Goal: Register for event/course

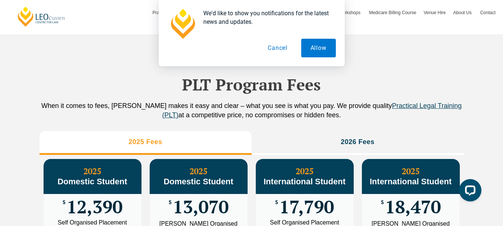
scroll to position [760, 0]
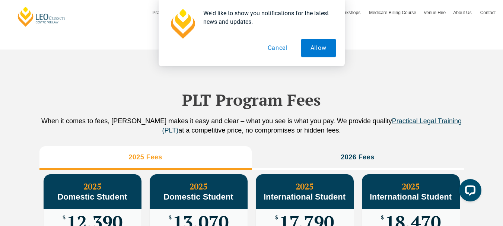
click at [277, 49] on button "Cancel" at bounding box center [277, 48] width 38 height 19
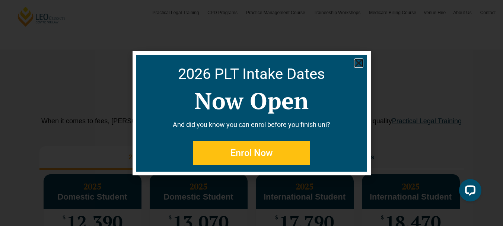
scroll to position [753, 0]
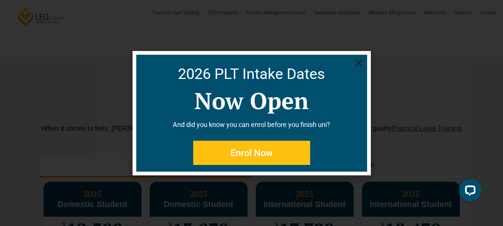
click at [231, 152] on span "Enrol Now" at bounding box center [251, 152] width 42 height 9
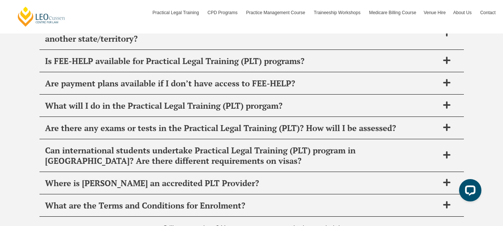
scroll to position [3078, 0]
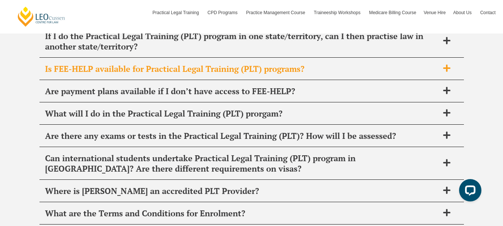
click at [295, 72] on span "Is FEE-HELP available for Practical Legal Training (PLT) programs?" at bounding box center [242, 69] width 394 height 10
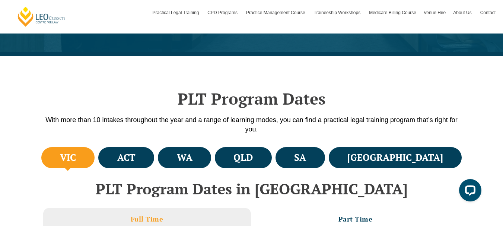
scroll to position [0, 0]
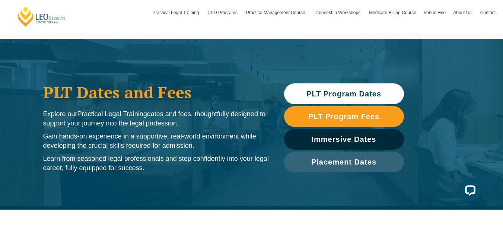
scroll to position [53, 0]
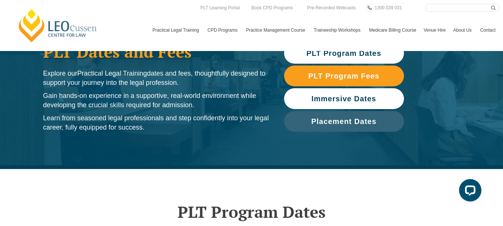
click at [336, 98] on span "Immersive Dates" at bounding box center [343, 98] width 65 height 7
